Goal: Information Seeking & Learning: Learn about a topic

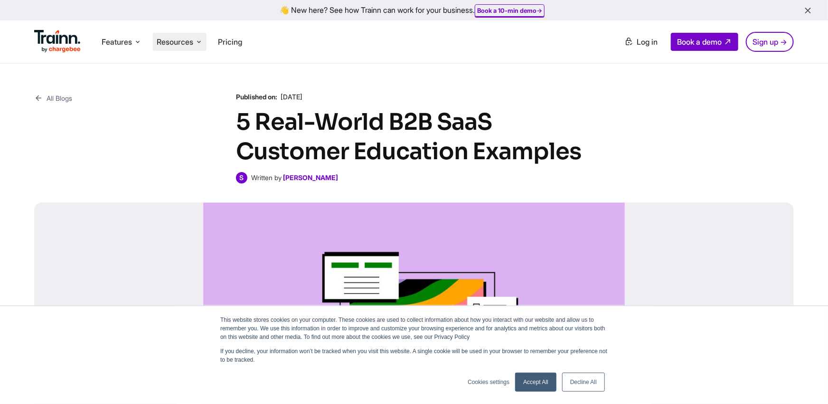
click at [165, 44] on span "Resources" at bounding box center [175, 42] width 37 height 10
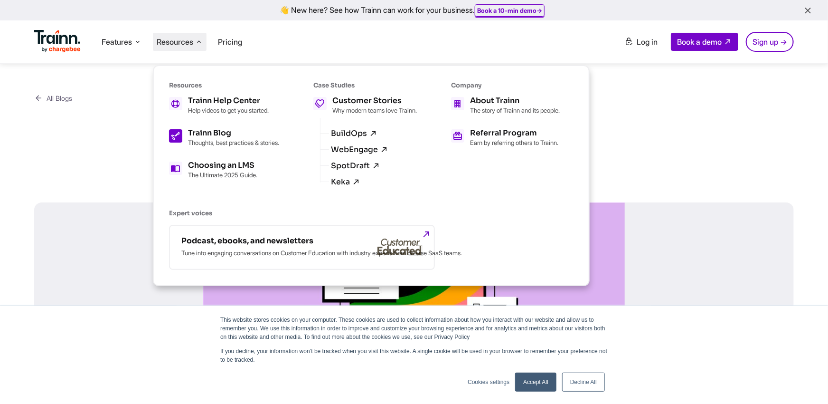
click at [229, 144] on p "Thoughts, best practices & stories." at bounding box center [233, 143] width 91 height 8
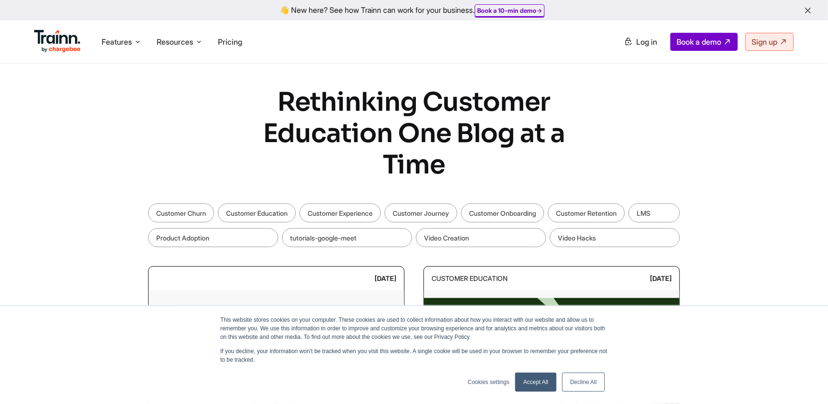
click at [571, 384] on link "Decline All" at bounding box center [583, 381] width 43 height 19
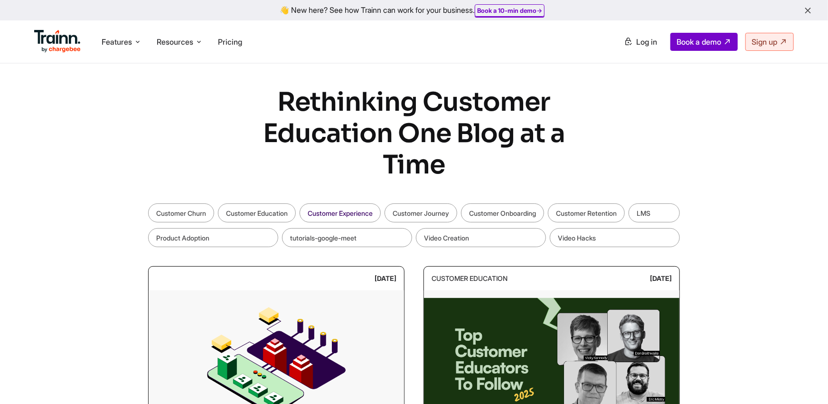
click at [370, 212] on link "Customer Experience" at bounding box center [340, 212] width 81 height 19
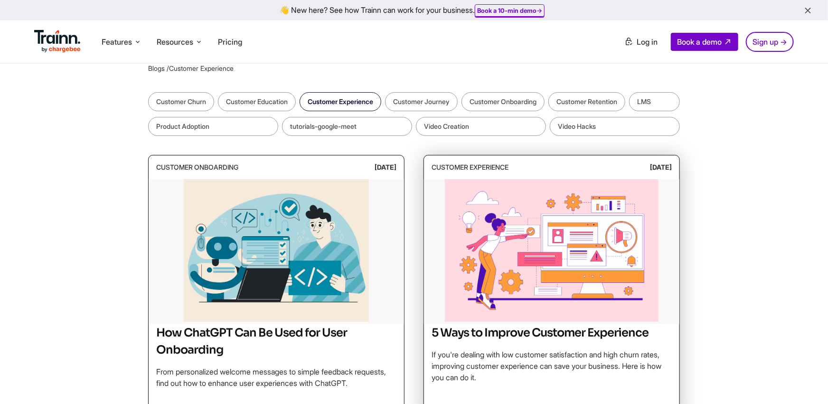
click at [483, 329] on h2 "5 Ways to Improve Customer Experience" at bounding box center [552, 332] width 240 height 17
